Goal: Information Seeking & Learning: Learn about a topic

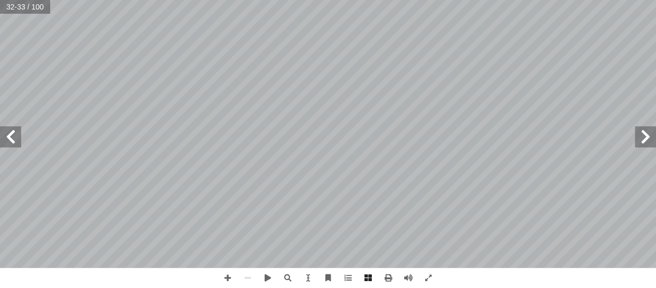
click at [13, 144] on span at bounding box center [10, 136] width 21 height 21
click at [7, 135] on span at bounding box center [10, 136] width 21 height 21
click at [12, 139] on span at bounding box center [10, 136] width 21 height 21
click at [13, 138] on span at bounding box center [10, 136] width 21 height 21
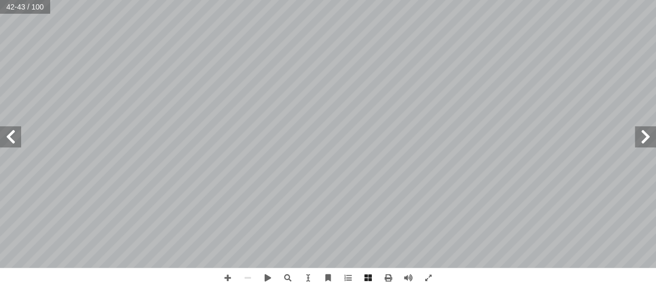
click at [13, 138] on span at bounding box center [10, 136] width 21 height 21
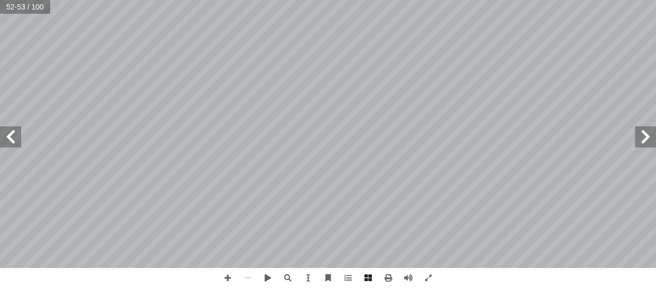
click at [17, 144] on span at bounding box center [10, 136] width 21 height 21
click at [654, 140] on span at bounding box center [645, 136] width 21 height 21
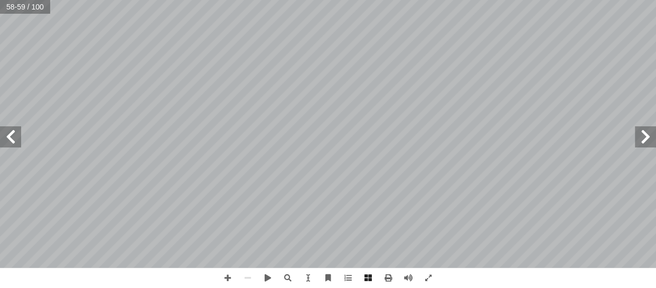
click at [654, 140] on span at bounding box center [645, 136] width 21 height 21
click at [27, 7] on input "text" at bounding box center [25, 7] width 50 height 14
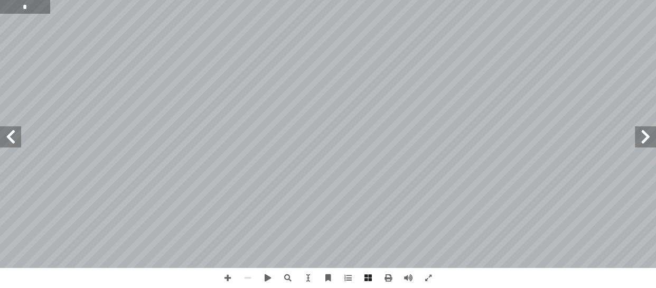
type input "*"
click at [13, 140] on span at bounding box center [10, 136] width 21 height 21
click at [15, 141] on span at bounding box center [10, 136] width 21 height 21
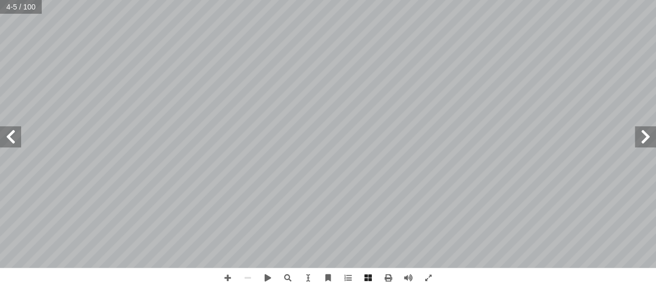
click at [15, 141] on span at bounding box center [10, 136] width 21 height 21
click at [10, 138] on span at bounding box center [10, 136] width 21 height 21
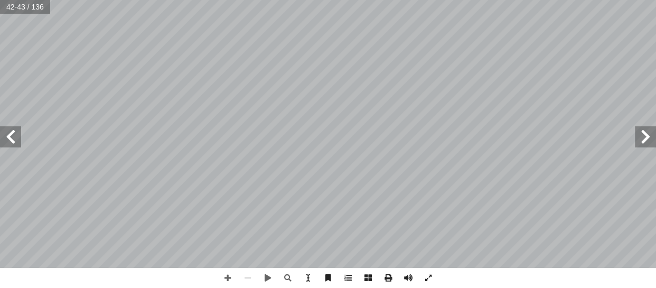
click at [10, 138] on span at bounding box center [10, 136] width 21 height 21
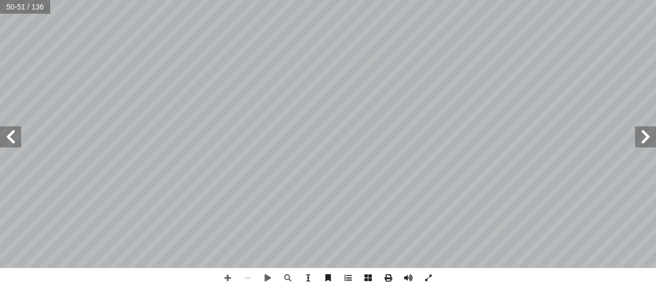
click at [10, 138] on span at bounding box center [10, 136] width 21 height 21
click at [645, 141] on span at bounding box center [645, 136] width 21 height 21
